Goal: Task Accomplishment & Management: Use online tool/utility

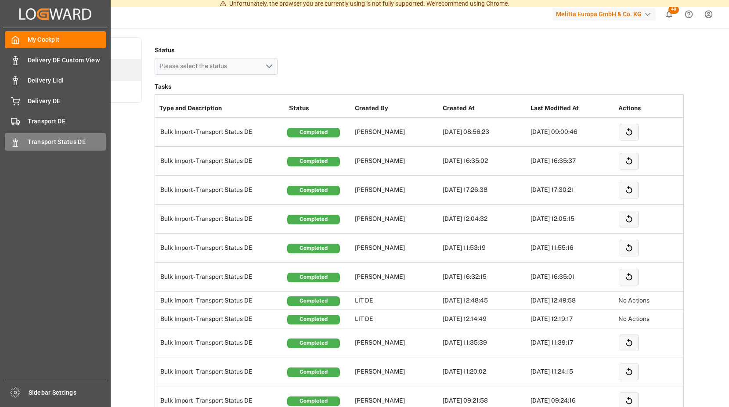
click at [15, 141] on icon at bounding box center [15, 142] width 9 height 9
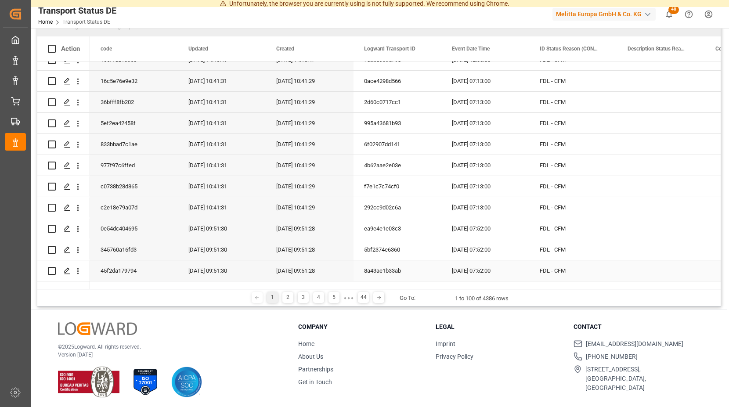
scroll to position [102, 0]
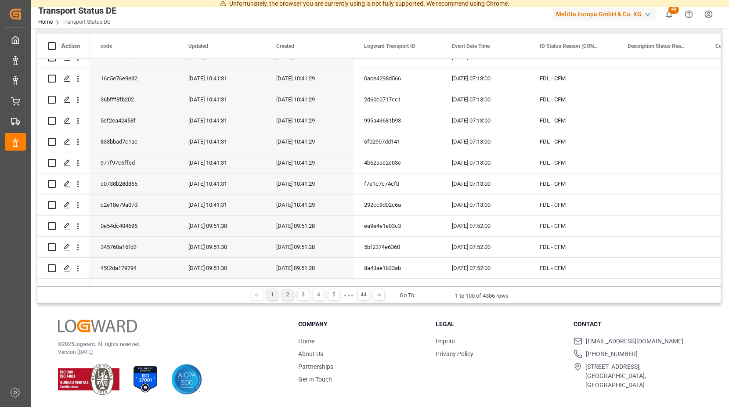
click at [285, 294] on div "2" at bounding box center [288, 295] width 11 height 11
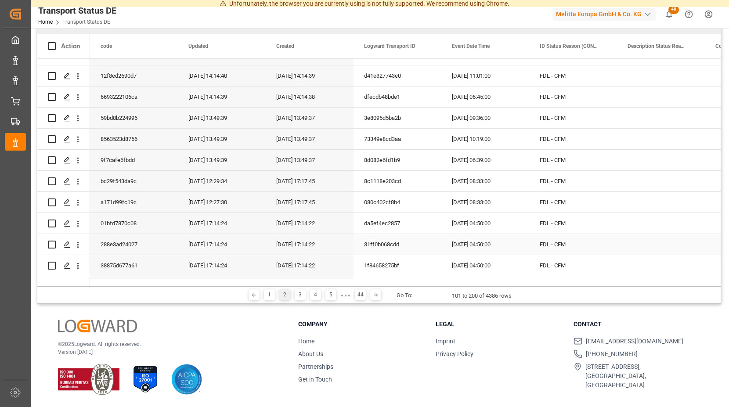
scroll to position [1185, 0]
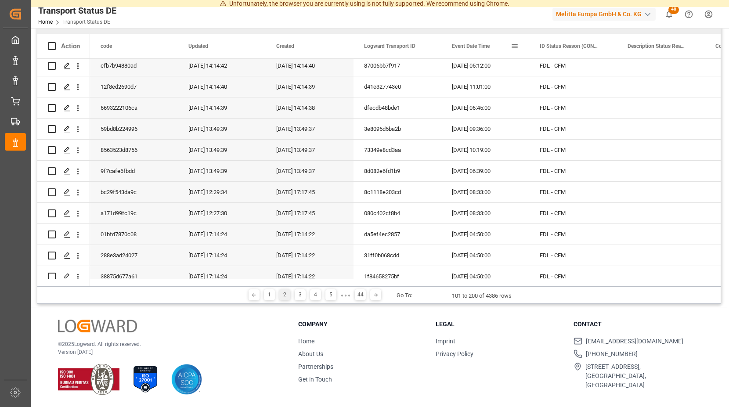
click at [459, 46] on span "Event Date Time" at bounding box center [471, 46] width 38 height 6
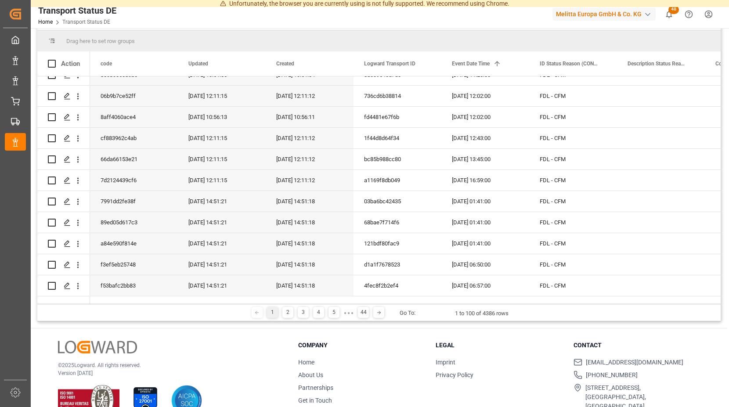
scroll to position [130, 0]
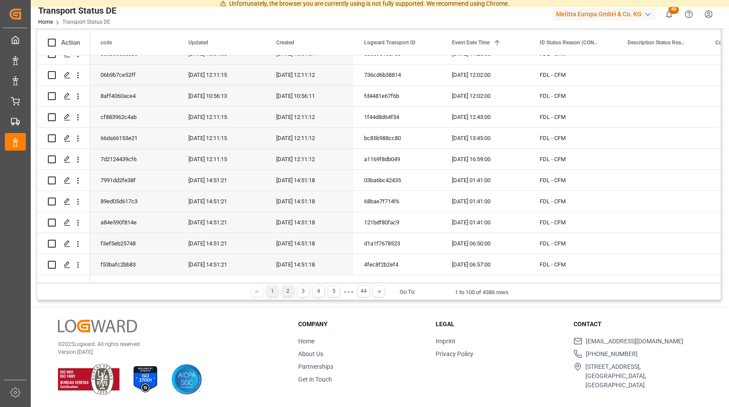
click at [286, 289] on div "2" at bounding box center [288, 291] width 11 height 11
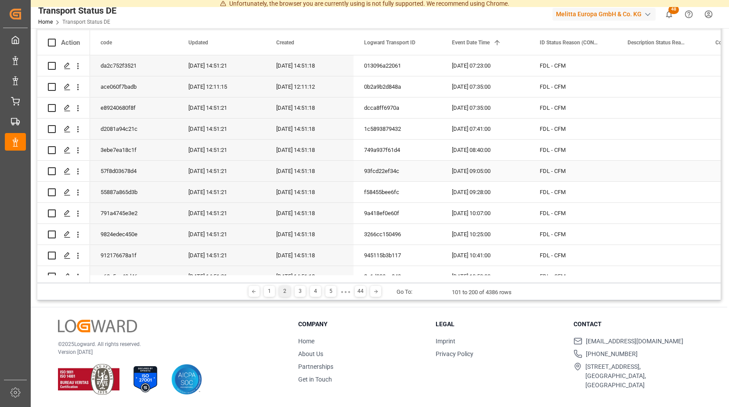
scroll to position [0, 0]
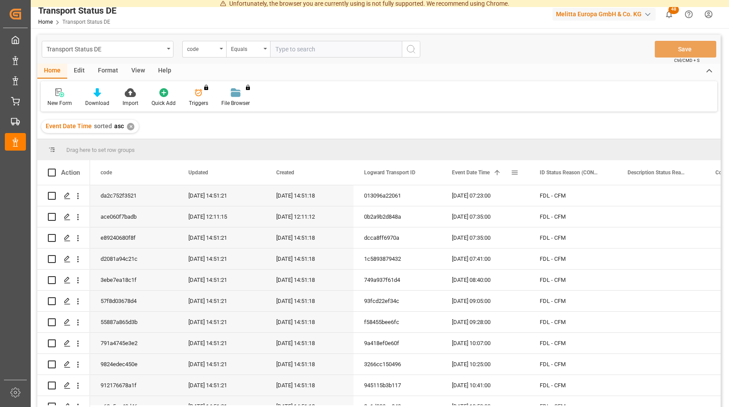
click at [499, 171] on span at bounding box center [497, 173] width 8 height 8
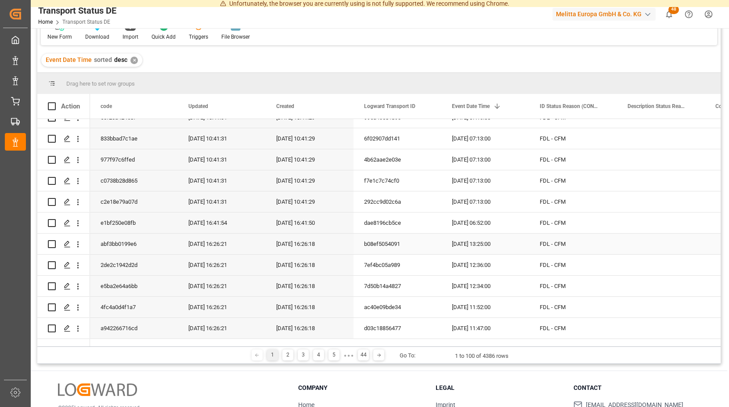
scroll to position [130, 0]
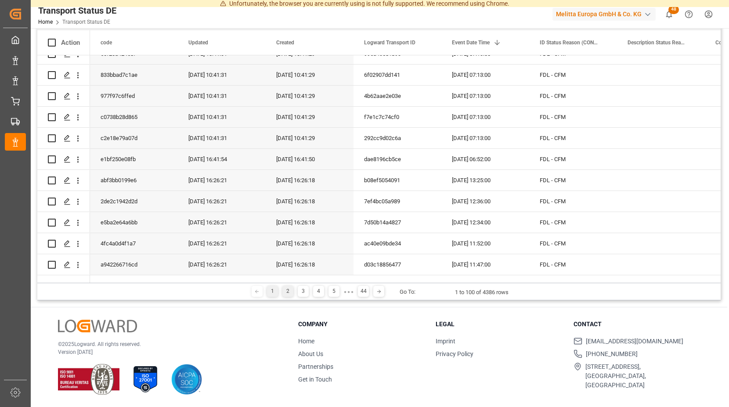
click at [287, 291] on div "2" at bounding box center [288, 291] width 11 height 11
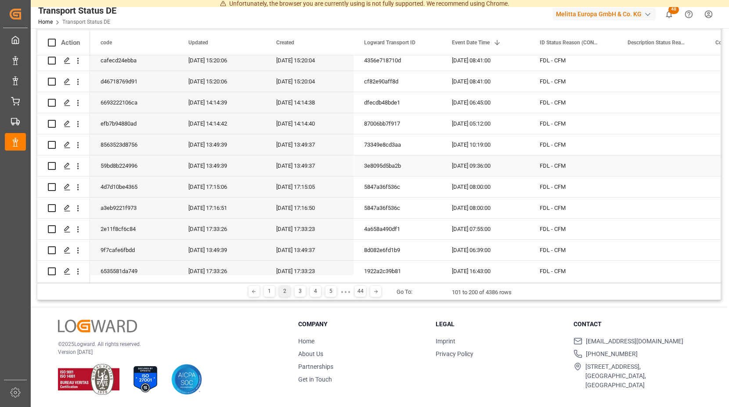
scroll to position [1107, 0]
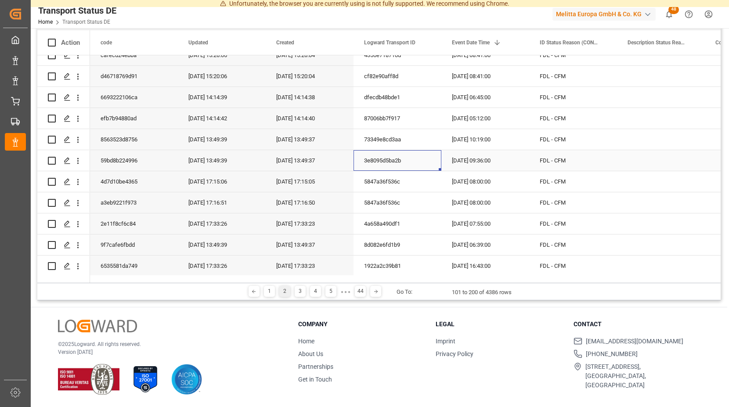
click at [424, 160] on div "3e8095d5ba2b" at bounding box center [398, 160] width 88 height 21
click at [66, 159] on polygon "Press SPACE to select this row." at bounding box center [67, 160] width 4 height 4
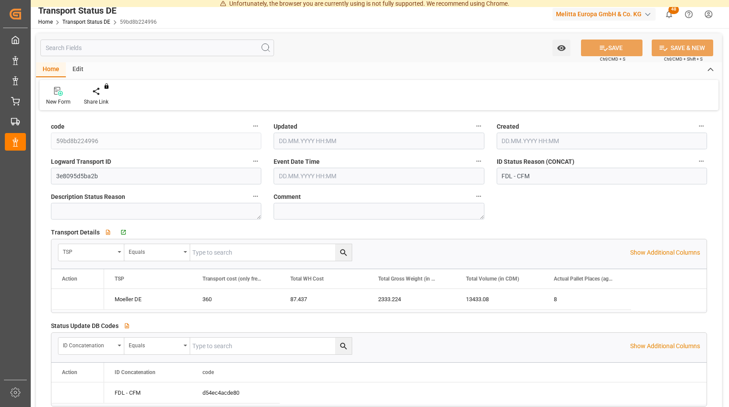
type input "[DATE] 11:49"
click at [345, 178] on input "[DATE] 09:36" at bounding box center [379, 176] width 210 height 17
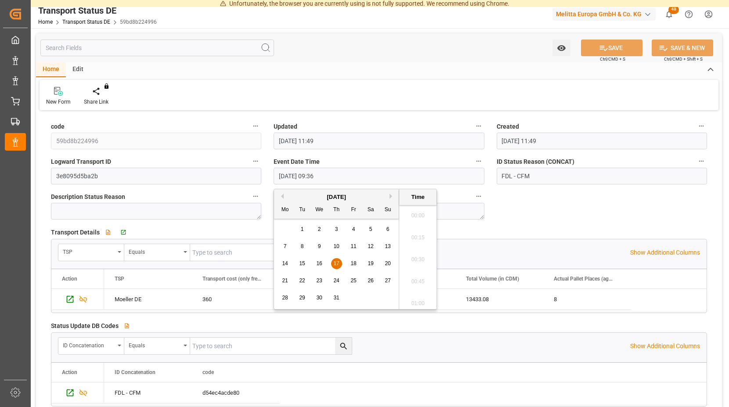
scroll to position [794, 0]
click at [355, 262] on span "18" at bounding box center [354, 264] width 6 height 6
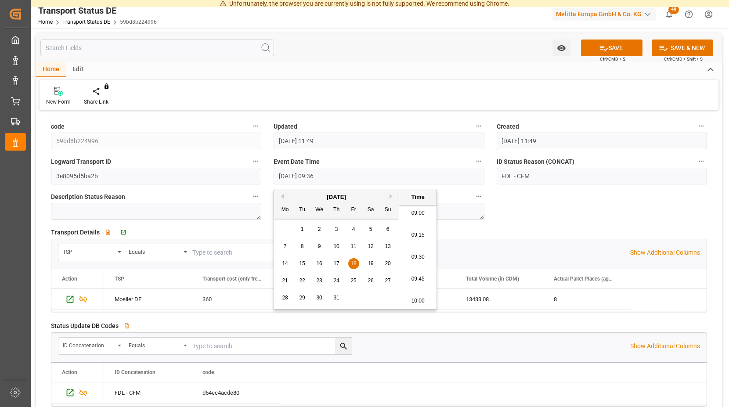
click at [355, 263] on span "18" at bounding box center [354, 264] width 6 height 6
click at [339, 176] on input "[DATE] 09:36" at bounding box center [379, 176] width 210 height 17
click at [354, 264] on span "18" at bounding box center [354, 264] width 6 height 6
click at [336, 179] on input "[DATE] 09:36" at bounding box center [379, 176] width 210 height 17
type input "[DATE] 17:25"
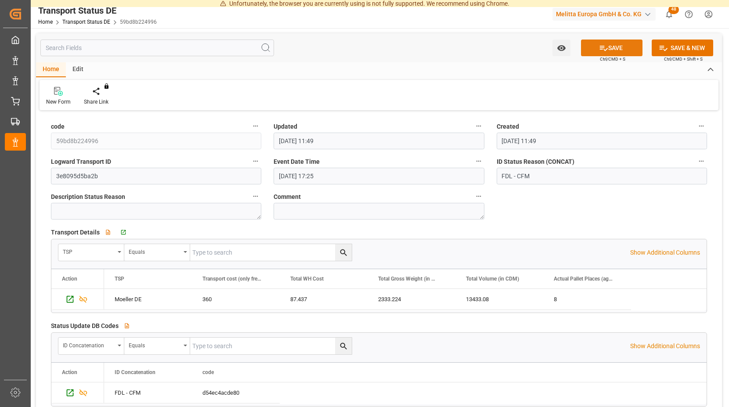
click at [615, 45] on button "SAVE" at bounding box center [612, 48] width 62 height 17
type input "[DATE] 08:17"
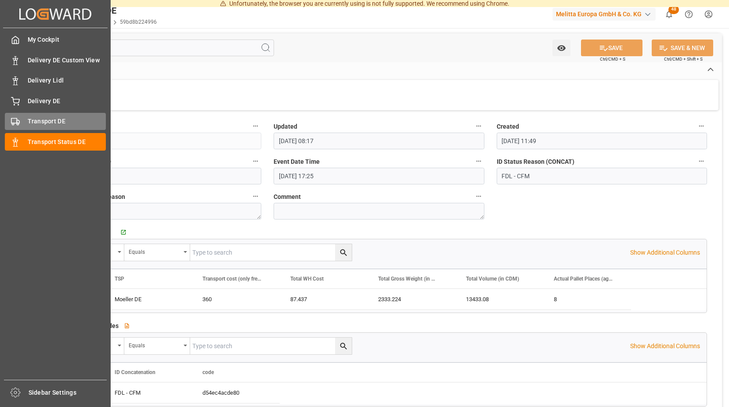
click at [37, 121] on span "Transport DE" at bounding box center [67, 121] width 79 height 9
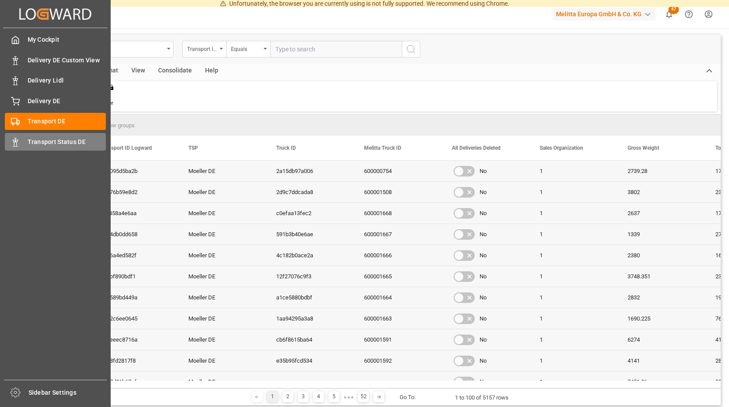
click at [25, 141] on div "Transport Status DE Transport Status DE" at bounding box center [55, 141] width 101 height 17
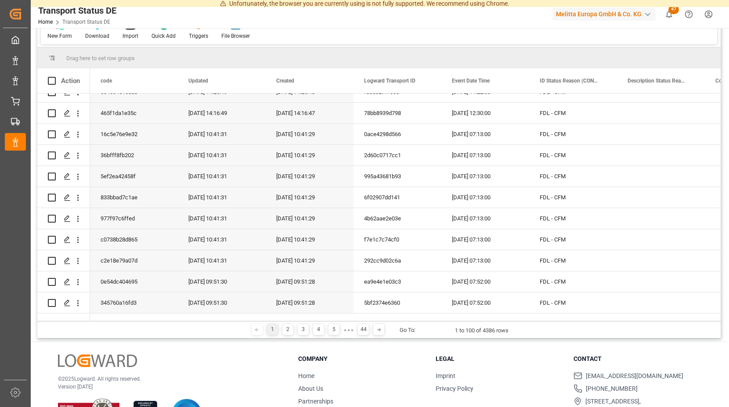
scroll to position [102, 0]
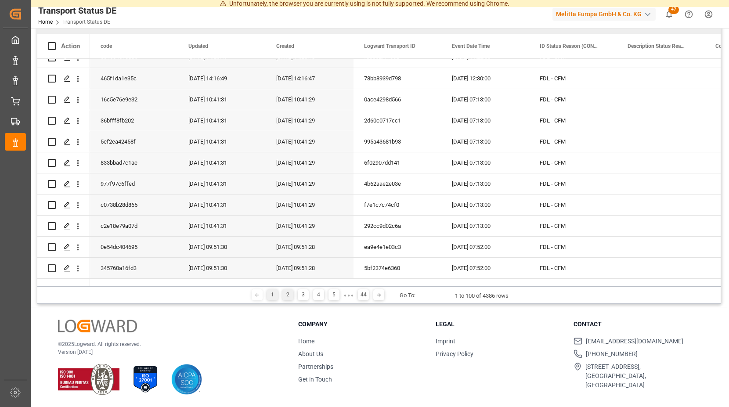
click at [287, 295] on div "2" at bounding box center [288, 295] width 11 height 11
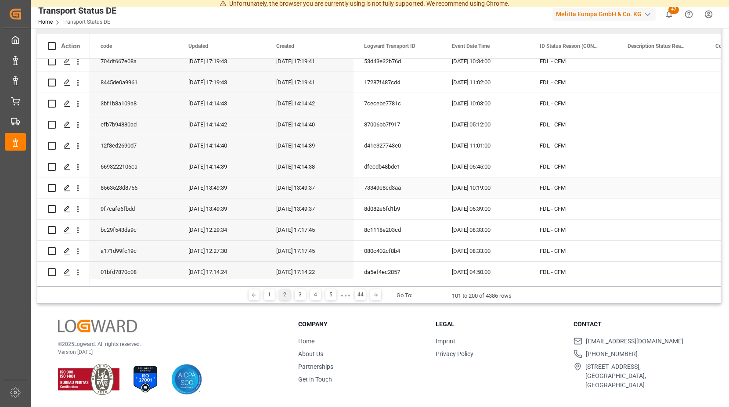
scroll to position [1186, 0]
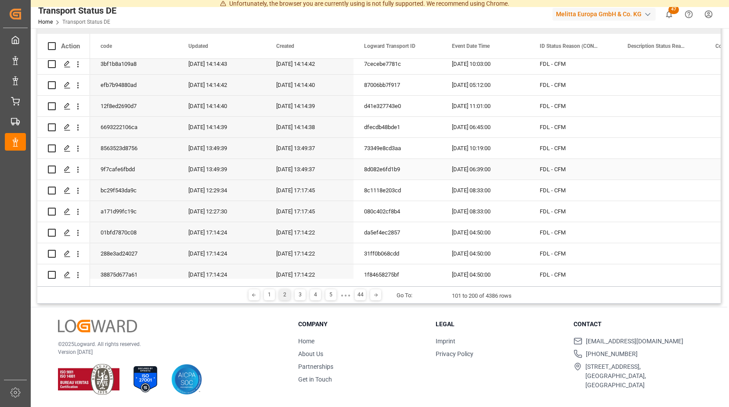
click at [434, 167] on div "8d082e6fd1b9" at bounding box center [398, 169] width 88 height 21
click at [65, 168] on icon "Press SPACE to select this row." at bounding box center [67, 169] width 7 height 7
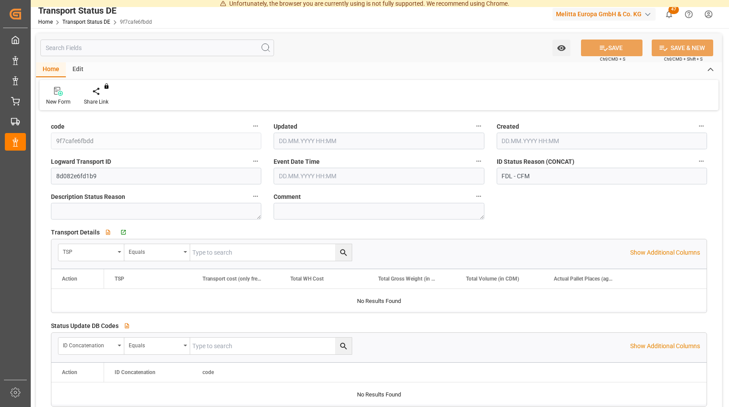
type input "[DATE] 11:49"
type input "[DATE] 06:39"
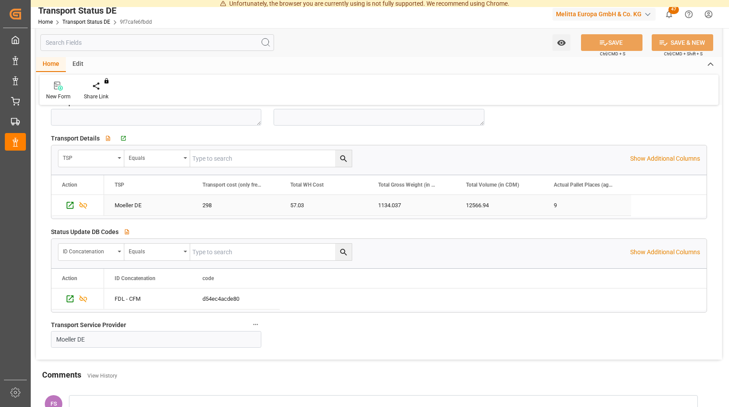
scroll to position [90, 0]
